Goal: Information Seeking & Learning: Learn about a topic

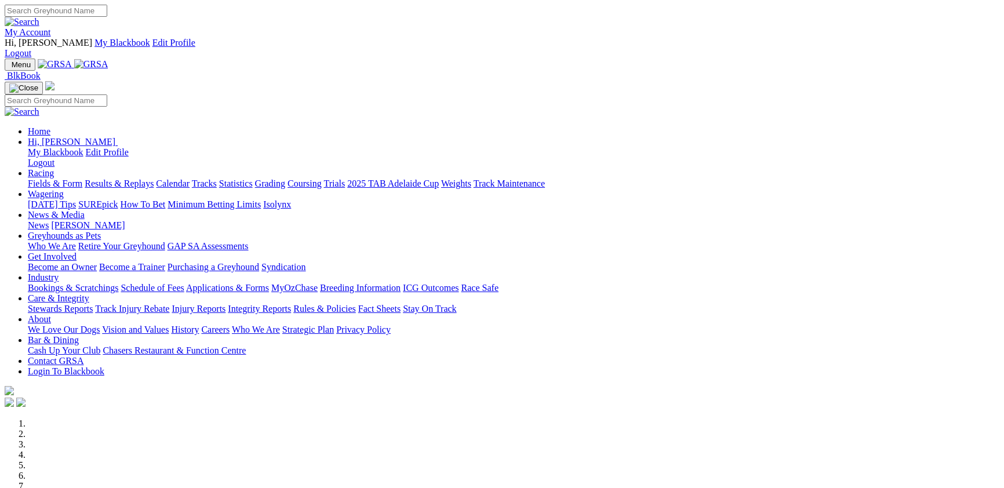
click at [54, 168] on link "Racing" at bounding box center [41, 173] width 26 height 10
click at [82, 178] on link "Fields & Form" at bounding box center [55, 183] width 54 height 10
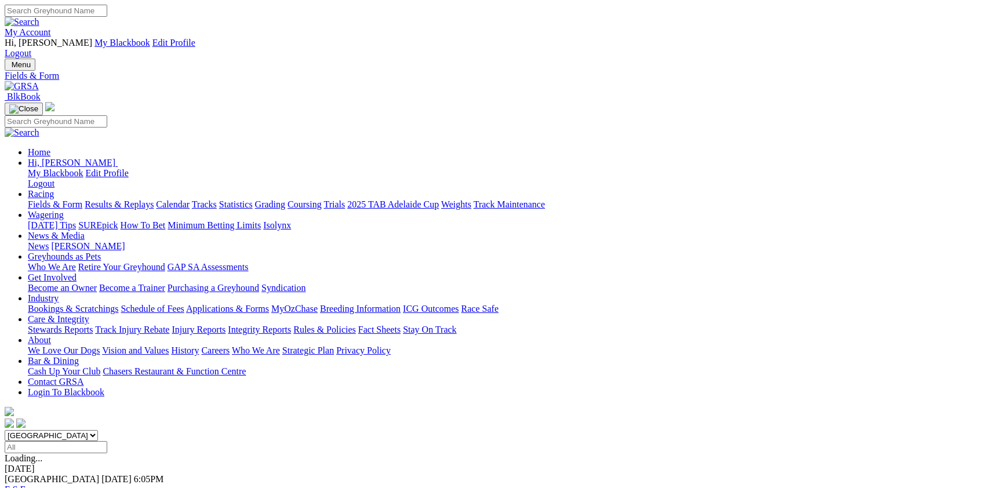
click at [25, 484] on link "F" at bounding box center [22, 489] width 5 height 10
click at [232, 464] on div "R1 6:05pm" at bounding box center [502, 469] width 994 height 10
click at [36, 453] on span "FIELDS" at bounding box center [20, 458] width 31 height 10
click at [46, 464] on span "6:05pm" at bounding box center [32, 469] width 28 height 10
